Goal: Information Seeking & Learning: Learn about a topic

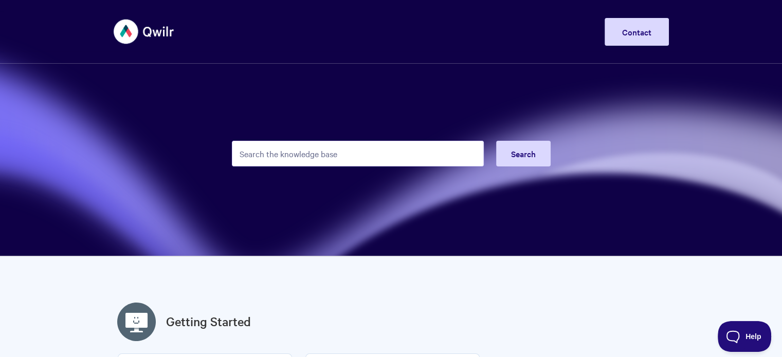
click at [418, 145] on input "Search the knowledge base" at bounding box center [358, 154] width 252 height 26
type input "tokens"
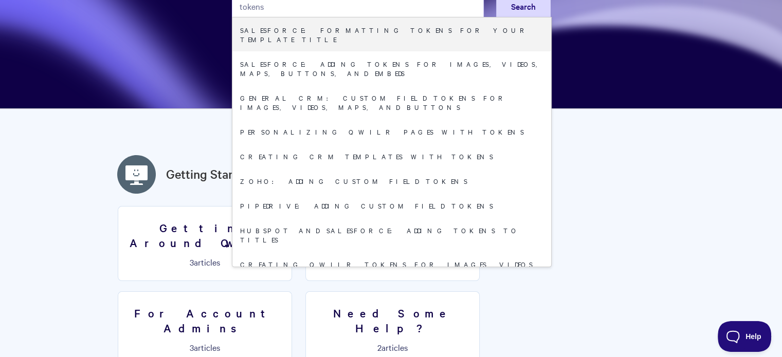
scroll to position [206, 0]
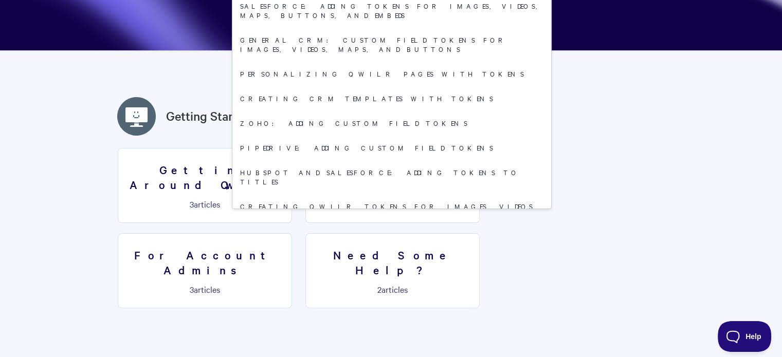
click at [432, 258] on section "Getting Around Qwilr 3 articles Your First Qwilr Page 3 articles For Account Ad…" at bounding box center [391, 233] width 555 height 171
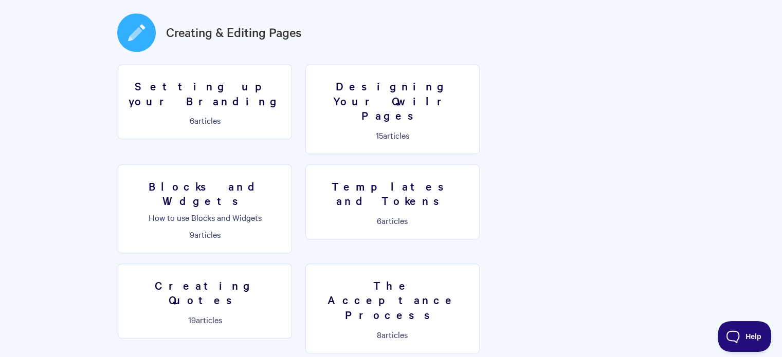
scroll to position [554, 0]
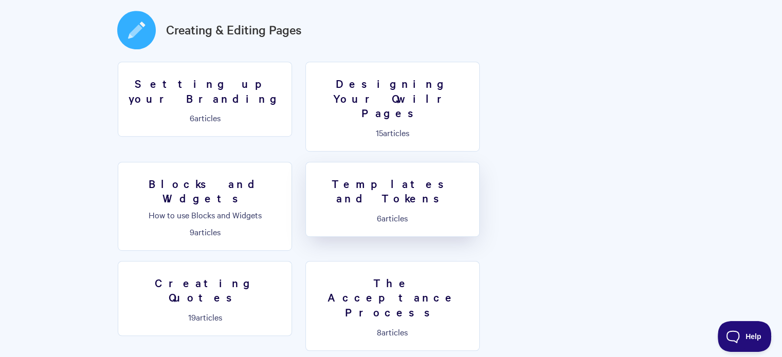
click at [305, 162] on link "Templates and Tokens 6 articles" at bounding box center [392, 199] width 174 height 75
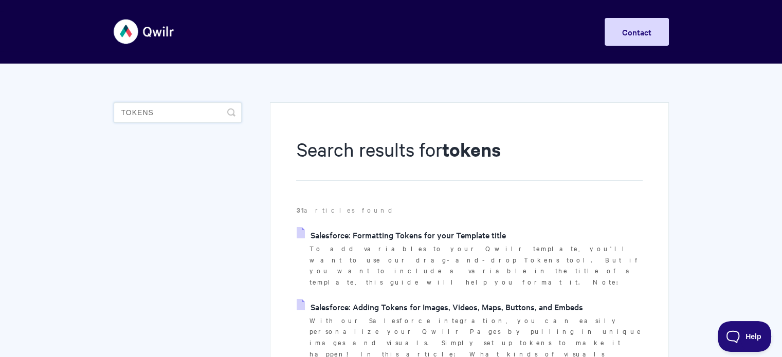
click at [181, 109] on input "tokens" at bounding box center [178, 112] width 128 height 21
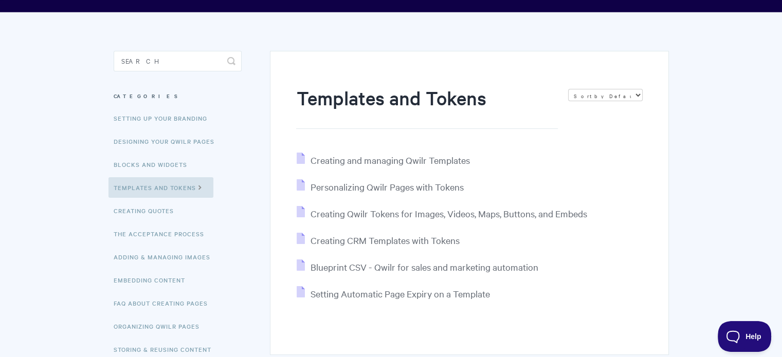
scroll to position [103, 0]
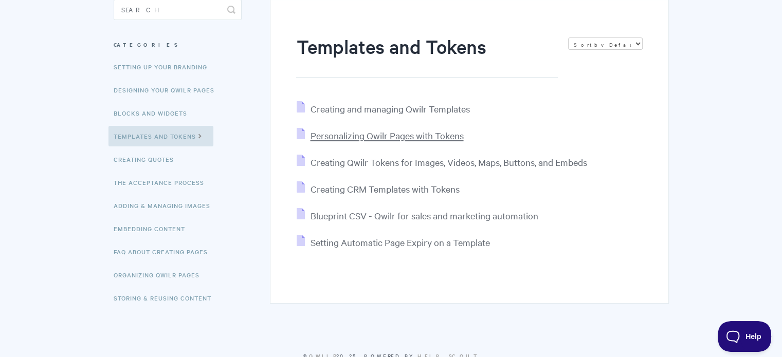
click at [420, 137] on span "Personalizing Qwilr Pages with Tokens" at bounding box center [386, 135] width 153 height 12
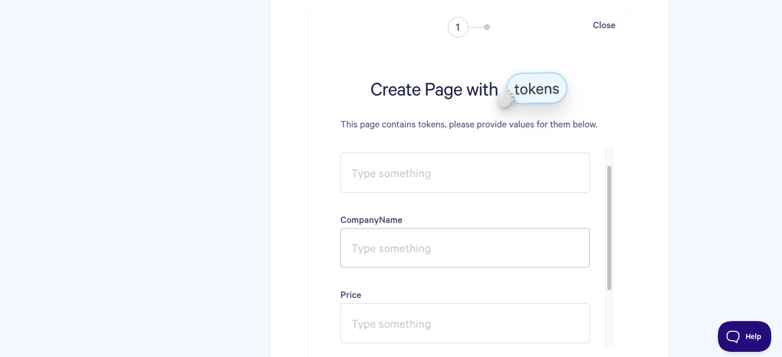
scroll to position [3392, 0]
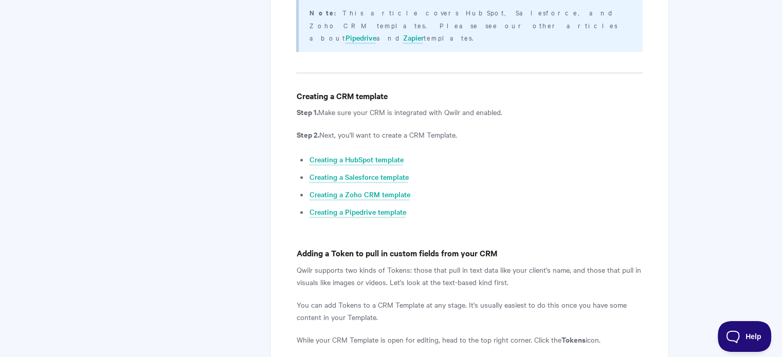
scroll to position [514, 0]
